Goal: Information Seeking & Learning: Learn about a topic

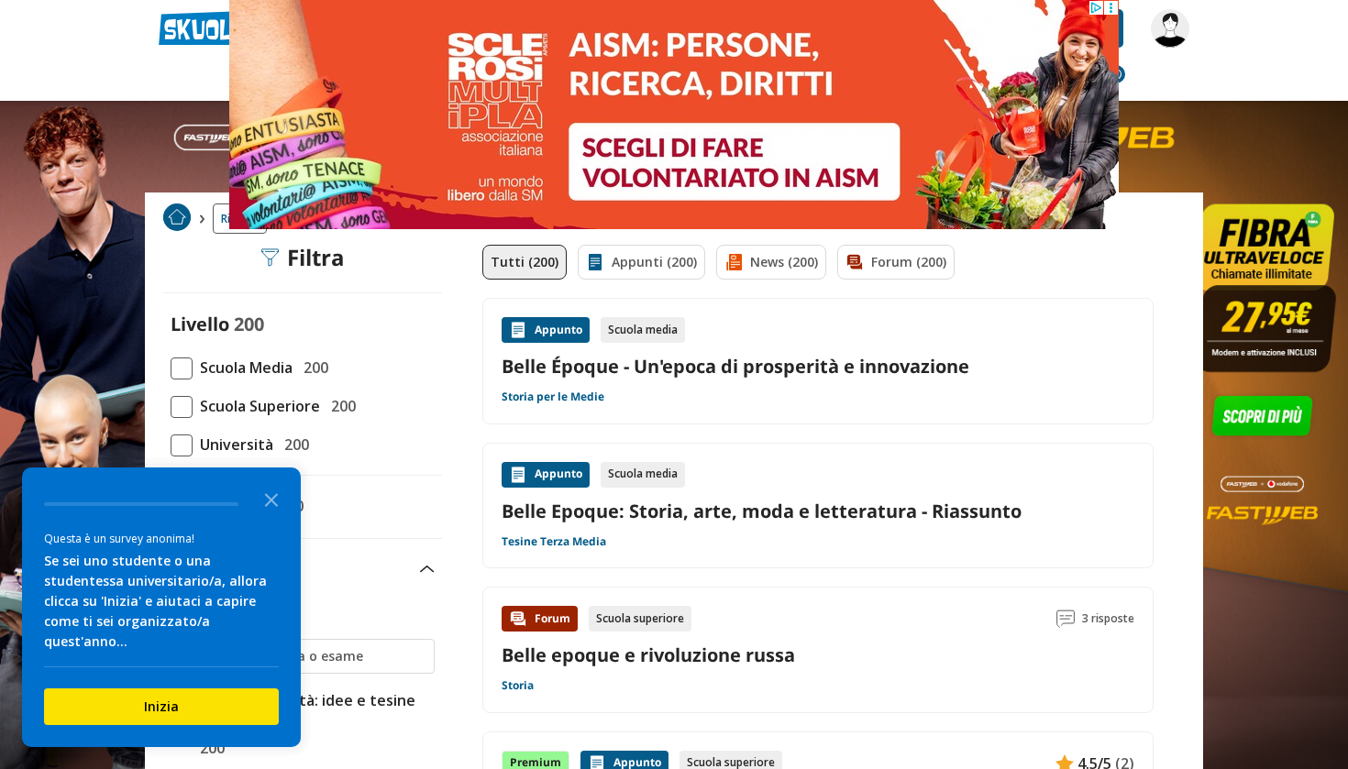
click at [275, 513] on icon "Close the survey" at bounding box center [271, 498] width 37 height 37
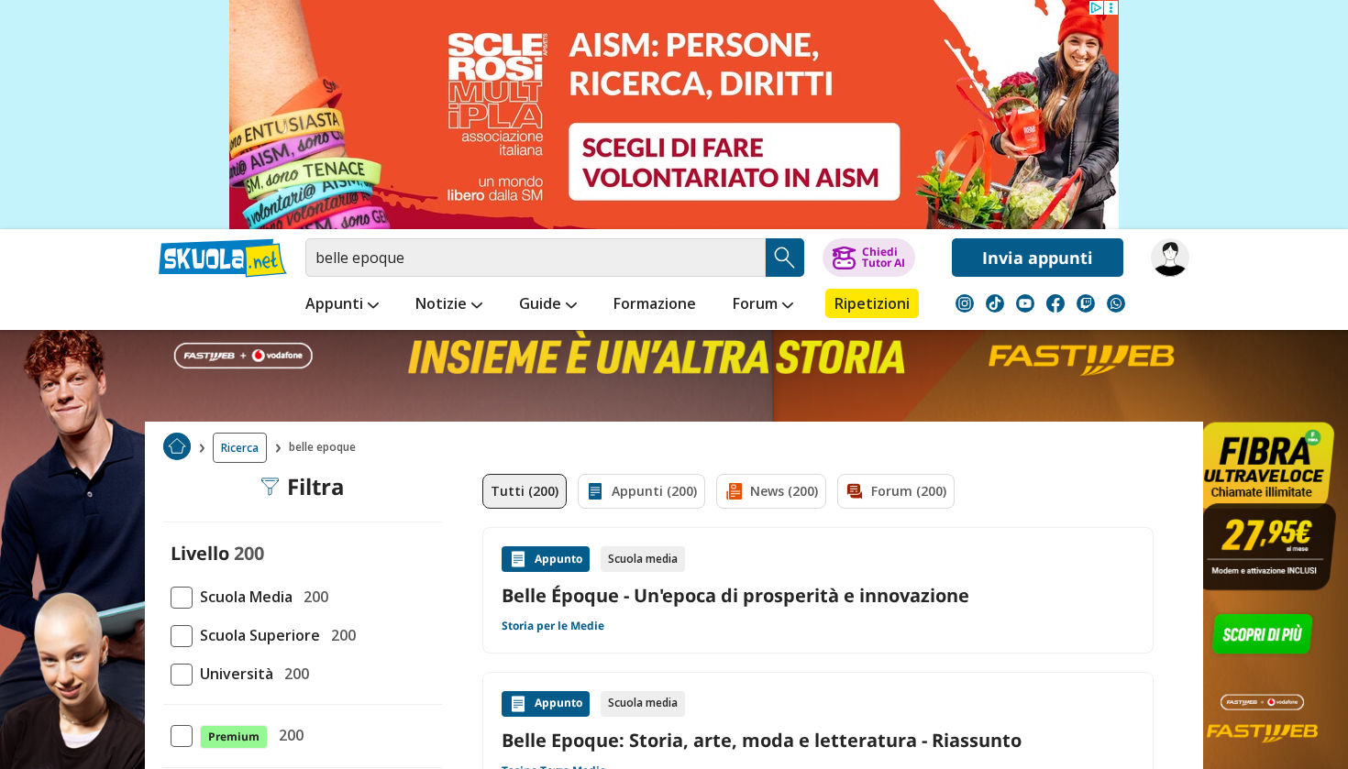
click at [190, 640] on span at bounding box center [182, 636] width 22 height 22
click at [171, 635] on input "Scuola Superiore 200" at bounding box center [171, 635] width 0 height 0
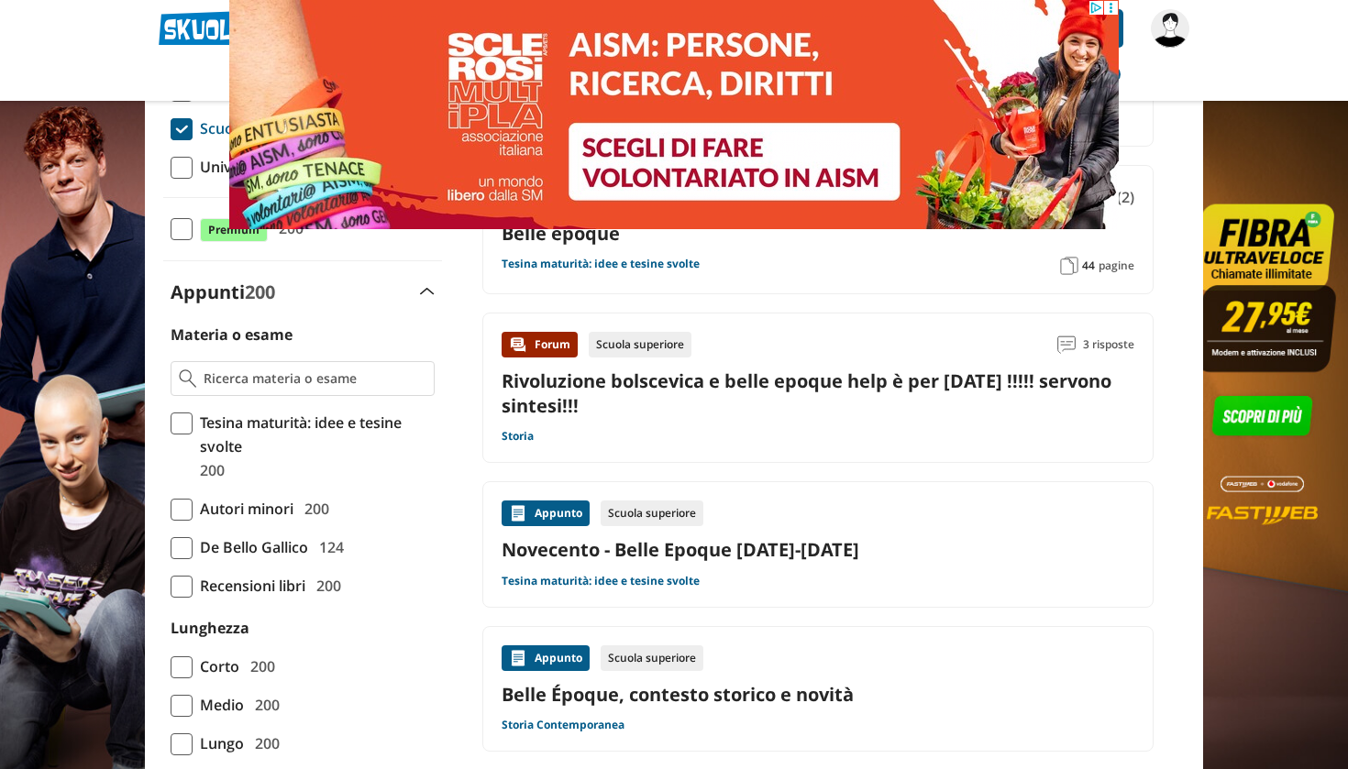
scroll to position [285, 0]
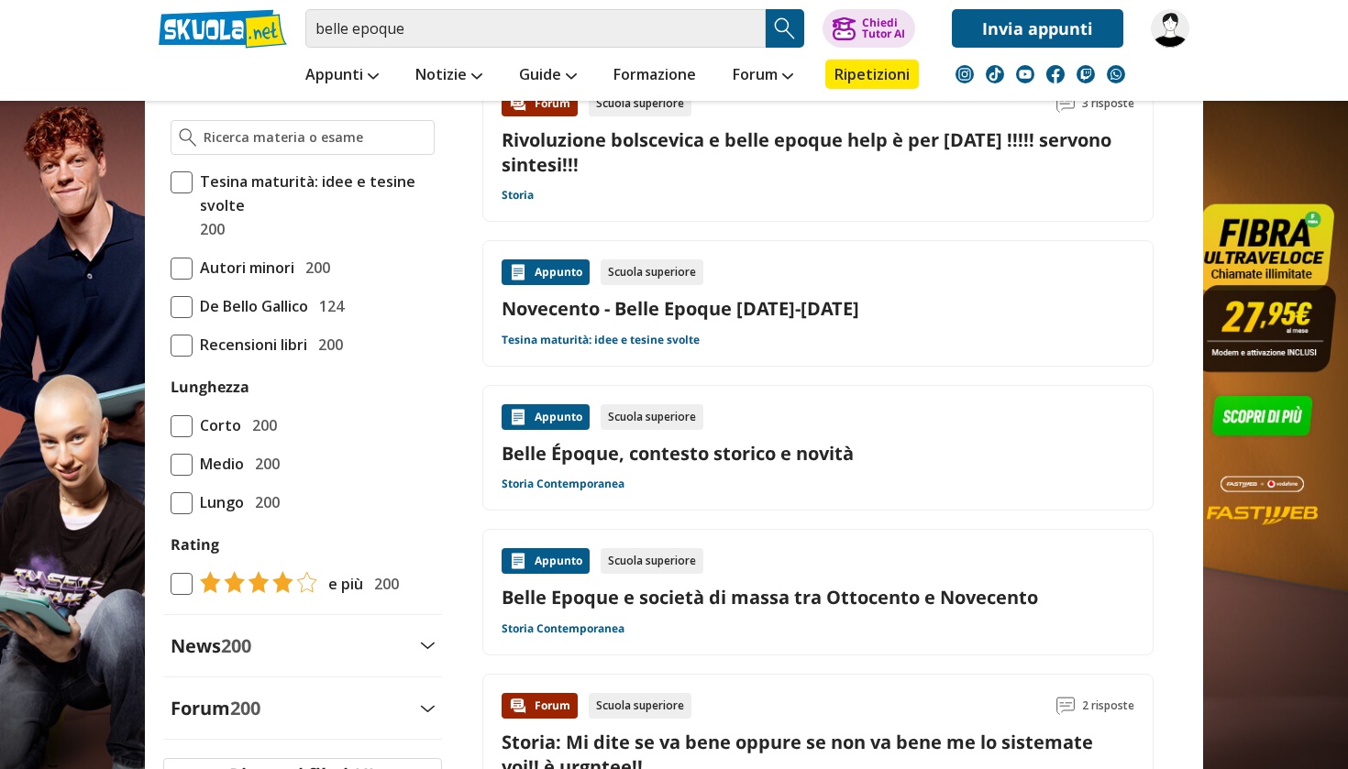
scroll to position [538, 0]
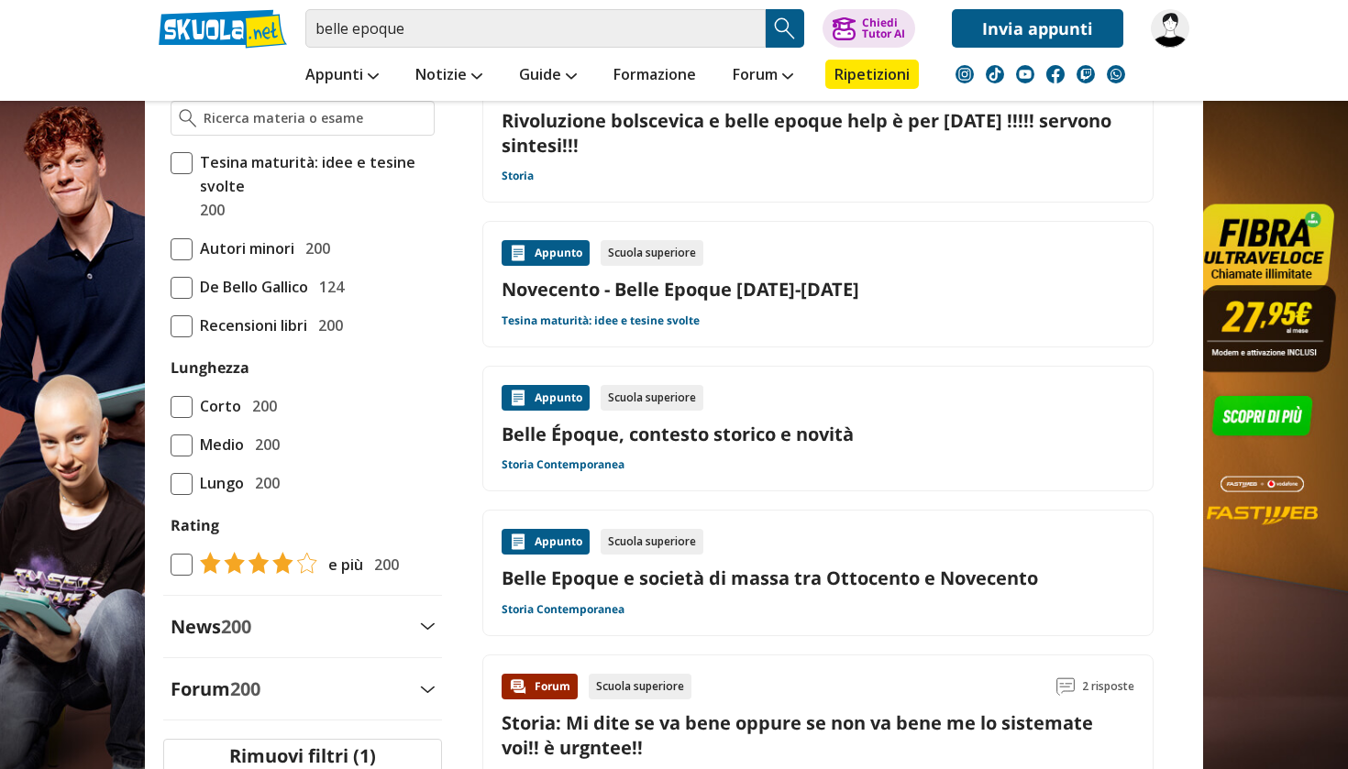
click at [178, 479] on span at bounding box center [182, 484] width 22 height 22
click at [171, 483] on input "Lungo 200" at bounding box center [171, 483] width 0 height 0
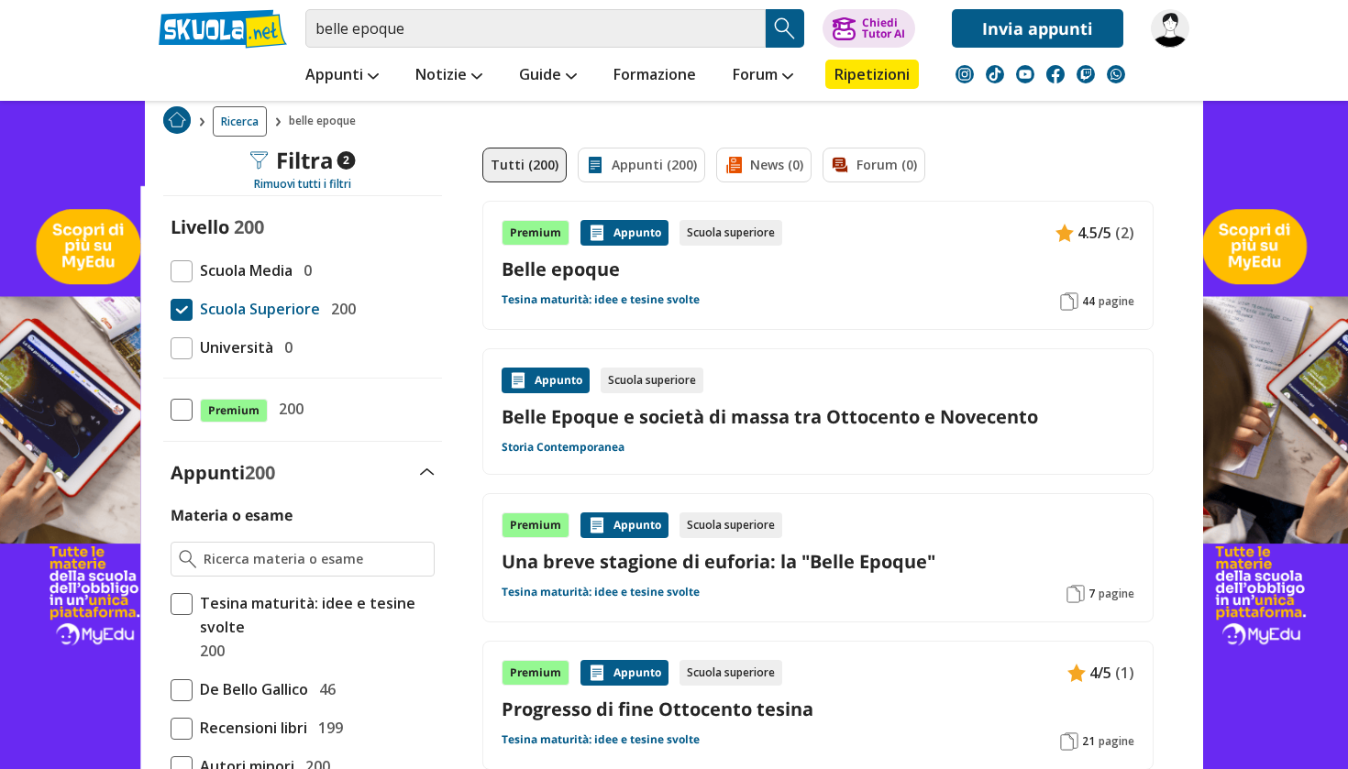
scroll to position [92, 0]
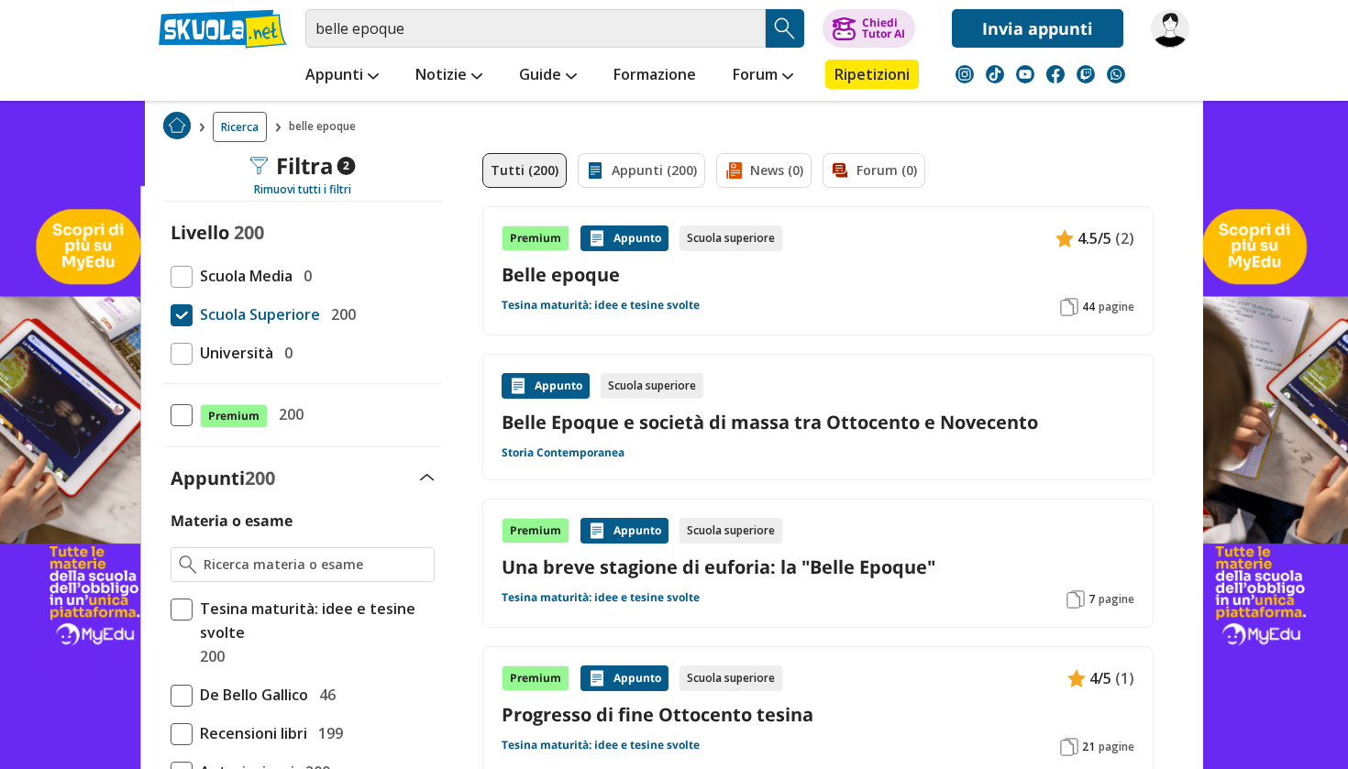
click at [886, 414] on link "Belle Epoque e società di massa tra Ottocento e Novecento" at bounding box center [817, 422] width 633 height 25
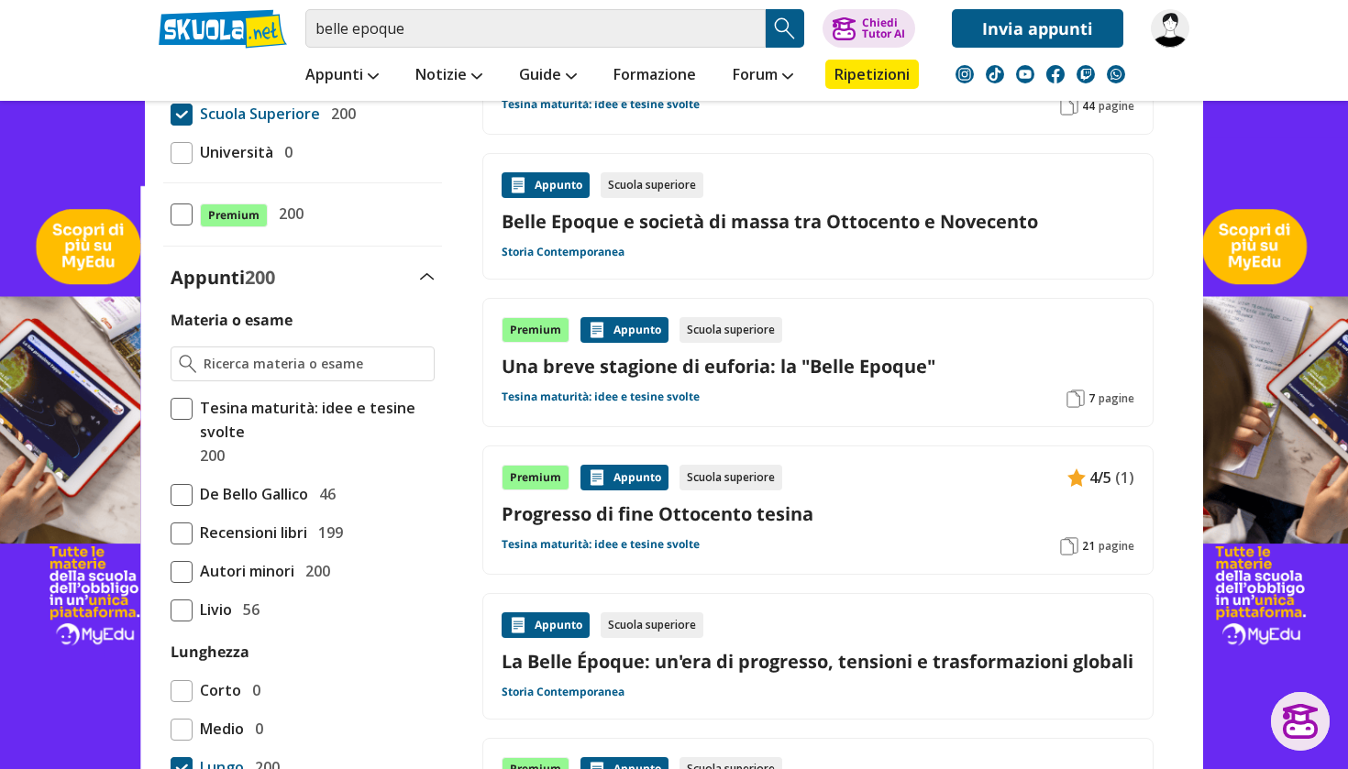
scroll to position [286, 0]
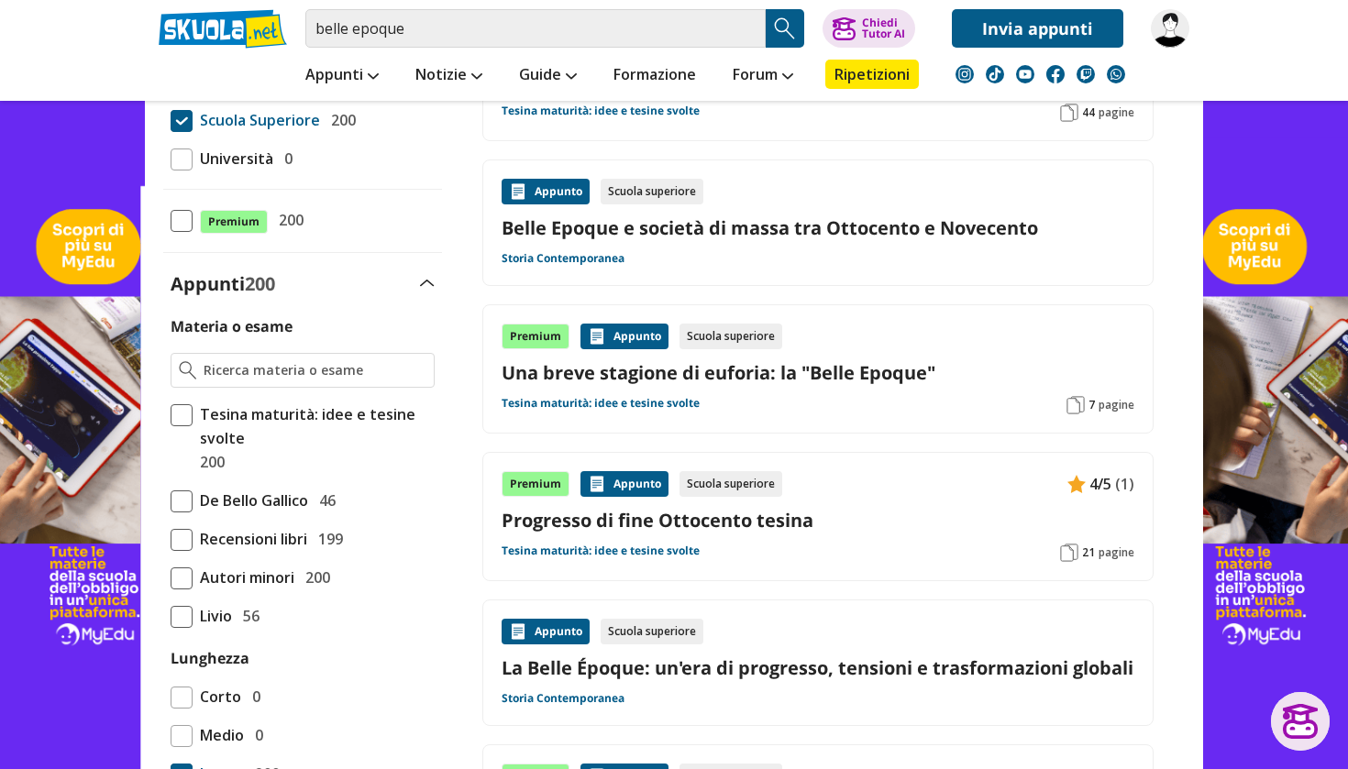
click at [833, 369] on link "Una breve stagione di euforia: la "Belle Epoque"" at bounding box center [817, 372] width 633 height 25
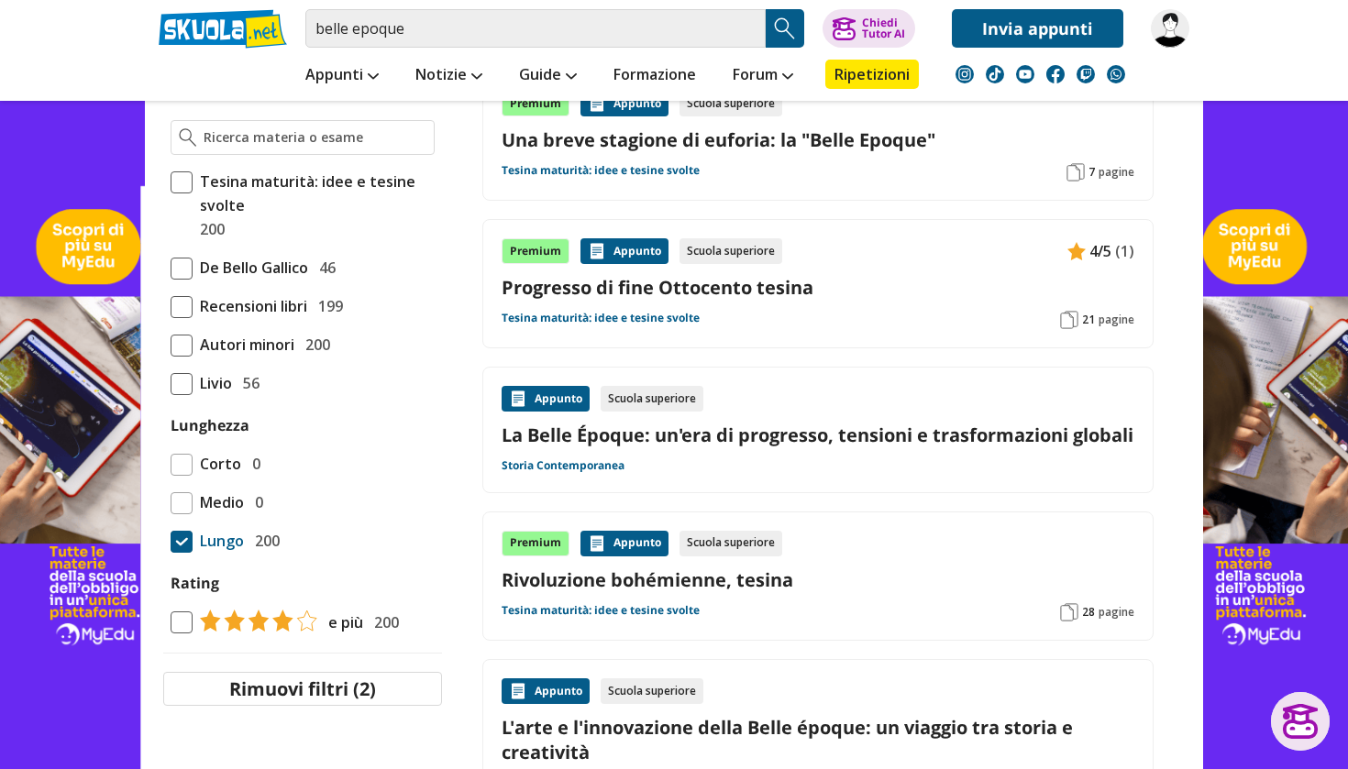
scroll to position [522, 0]
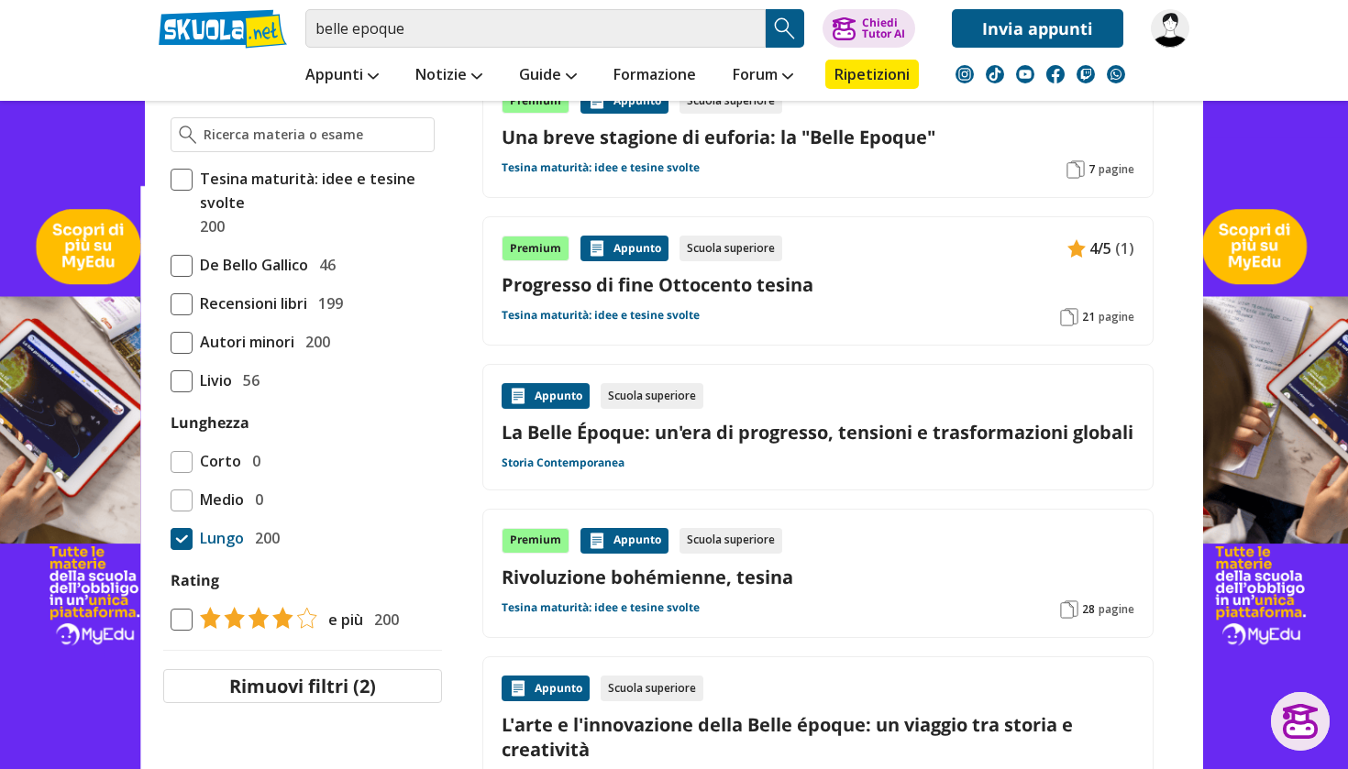
click at [657, 438] on link "La Belle Époque: un'era di progresso, tensioni e trasformazioni globali" at bounding box center [817, 432] width 633 height 25
